Goal: Check status: Check status

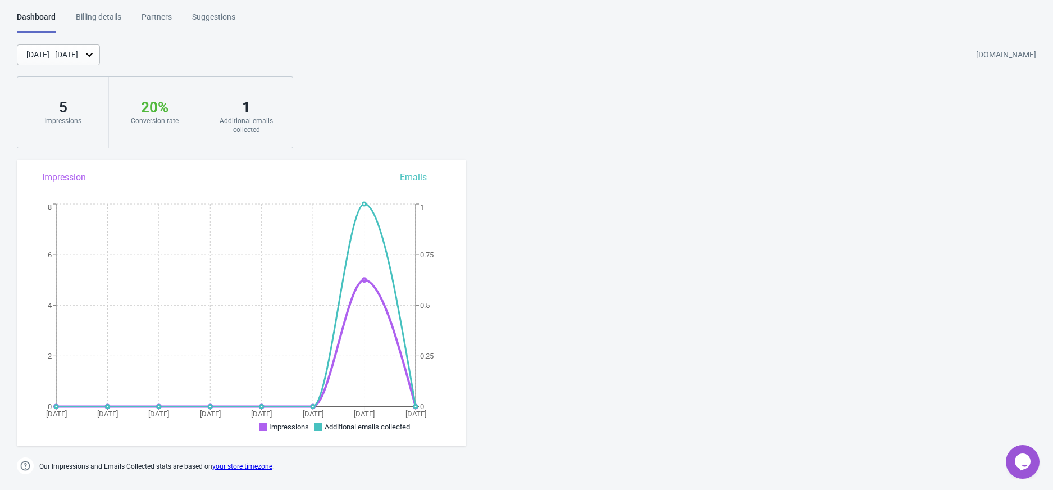
click at [46, 56] on div "[DATE] - [DATE]" at bounding box center [52, 55] width 52 height 12
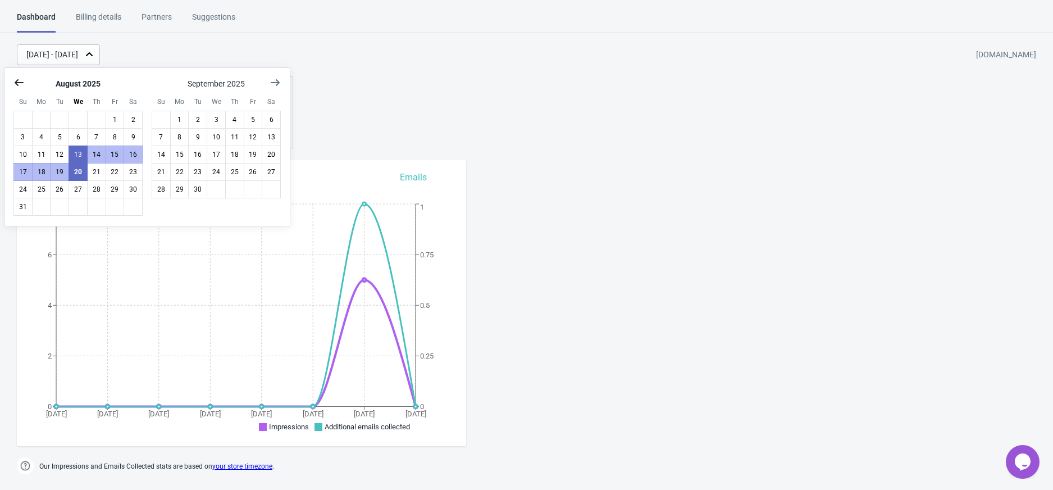
click at [13, 82] on icon "Show previous month, July 2025" at bounding box center [18, 82] width 11 height 11
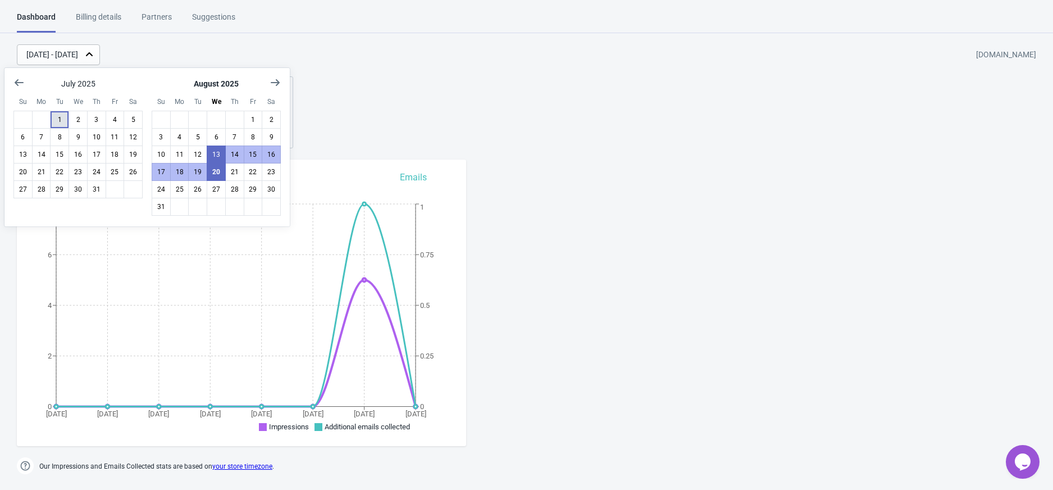
click at [61, 121] on button "1" at bounding box center [59, 120] width 19 height 18
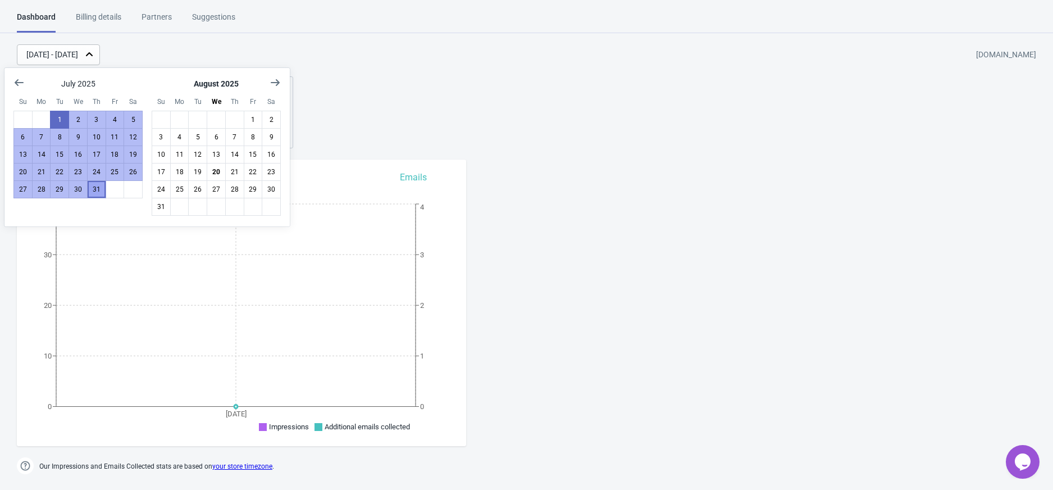
click at [97, 192] on button "31" at bounding box center [96, 189] width 19 height 18
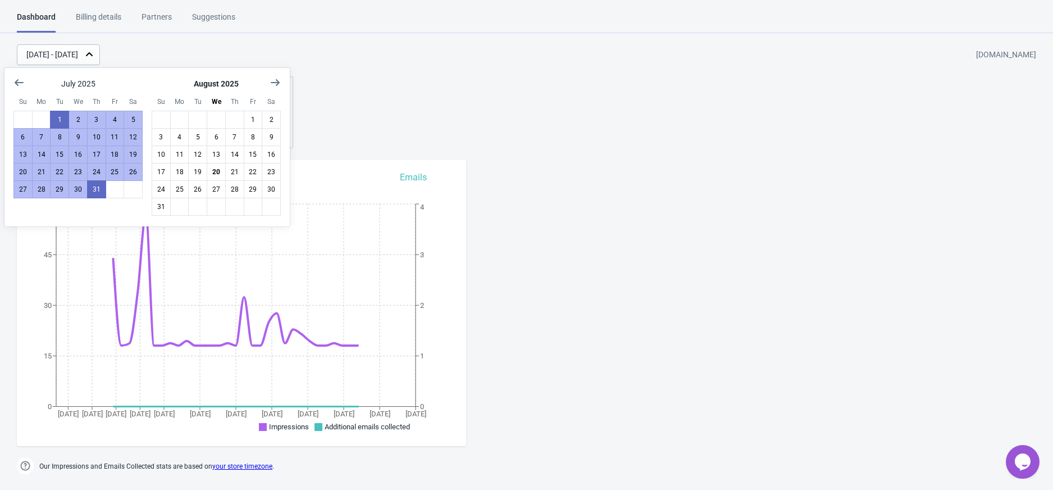
click at [479, 75] on div "[DATE] - [DATE] [DOMAIN_NAME] 184 Impressions 0 % Conversion rate 0 Additional …" at bounding box center [526, 96] width 1053 height 104
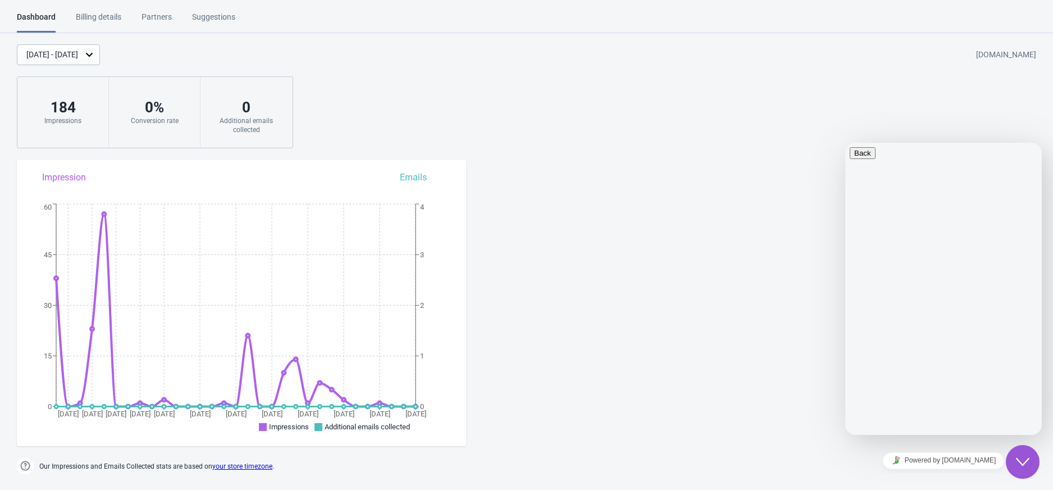
click at [78, 54] on div "[DATE] - [DATE]" at bounding box center [52, 55] width 52 height 12
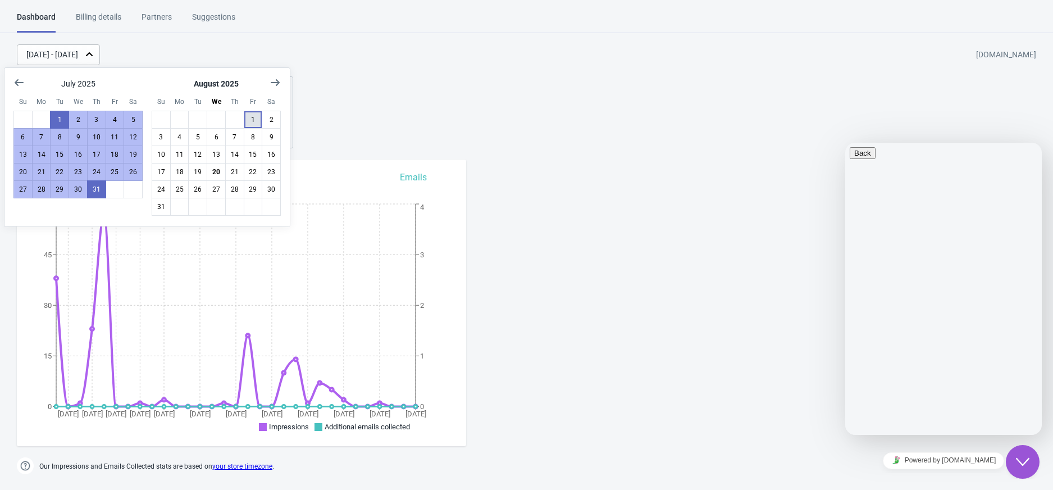
click at [250, 114] on button "1" at bounding box center [253, 120] width 19 height 18
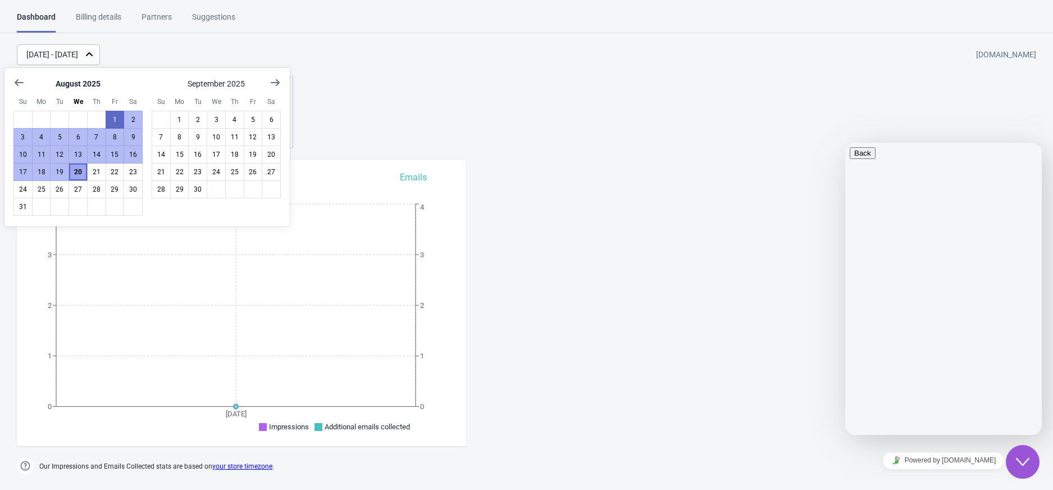
click at [74, 172] on button "20" at bounding box center [78, 172] width 19 height 18
